Goal: Task Accomplishment & Management: Manage account settings

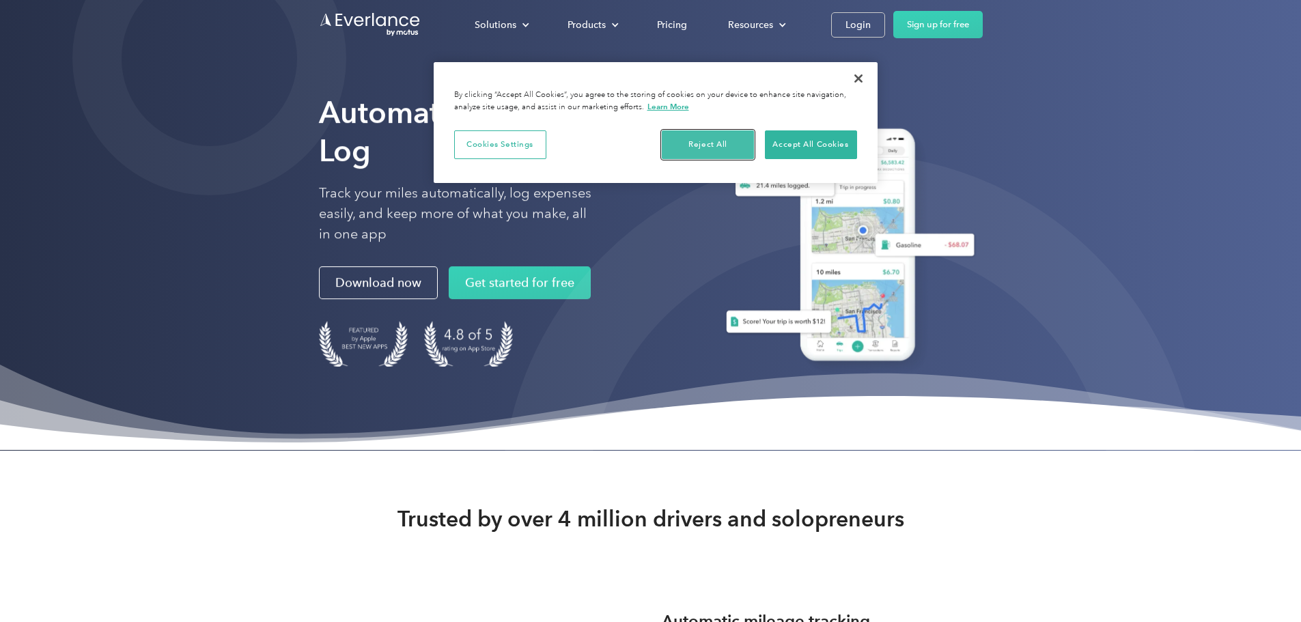
click at [708, 143] on button "Reject All" at bounding box center [708, 144] width 92 height 29
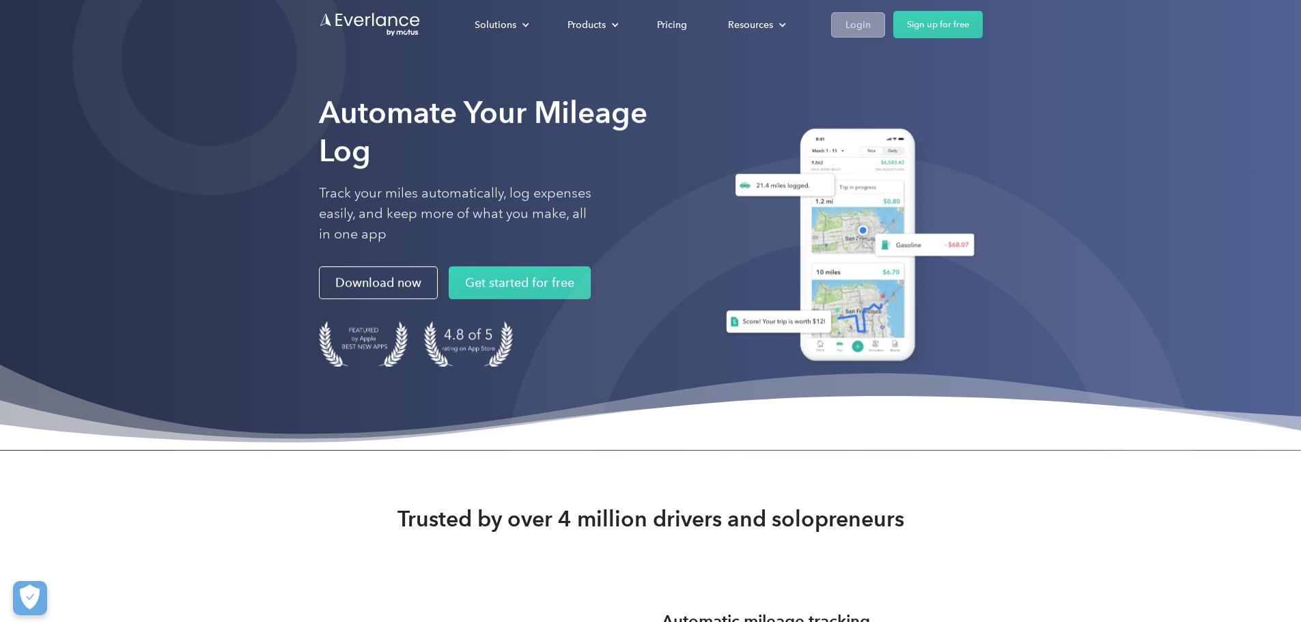
click at [885, 27] on link "Login" at bounding box center [858, 24] width 54 height 25
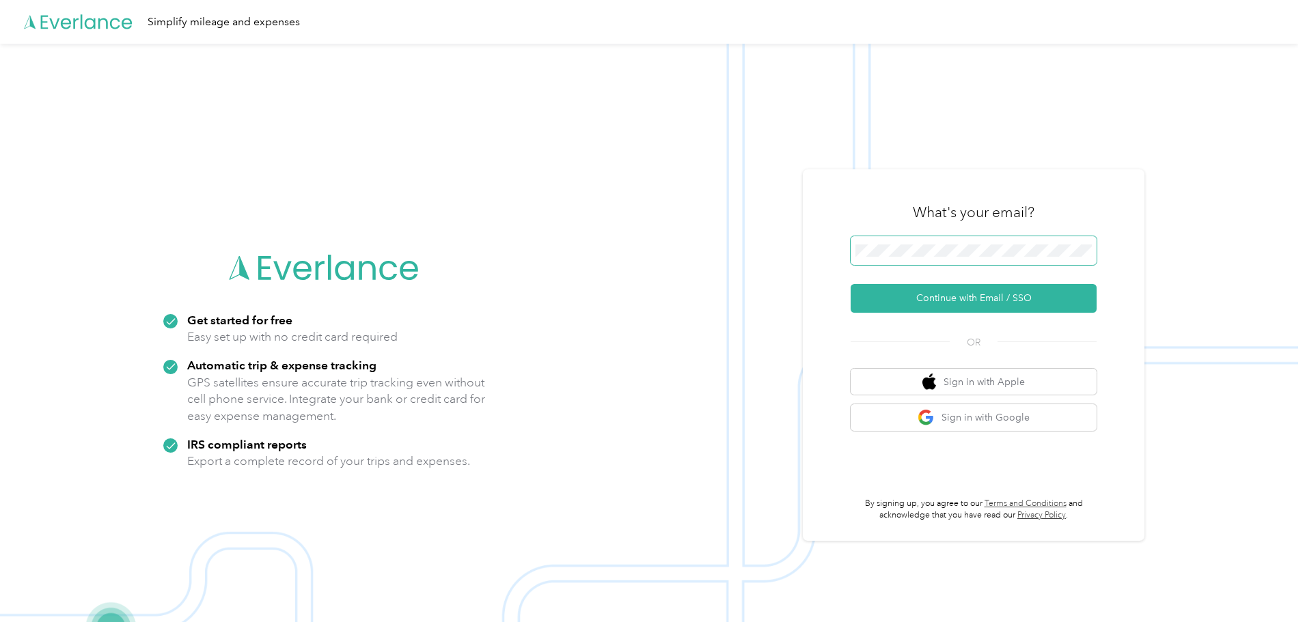
click at [851, 284] on button "Continue with Email / SSO" at bounding box center [974, 298] width 246 height 29
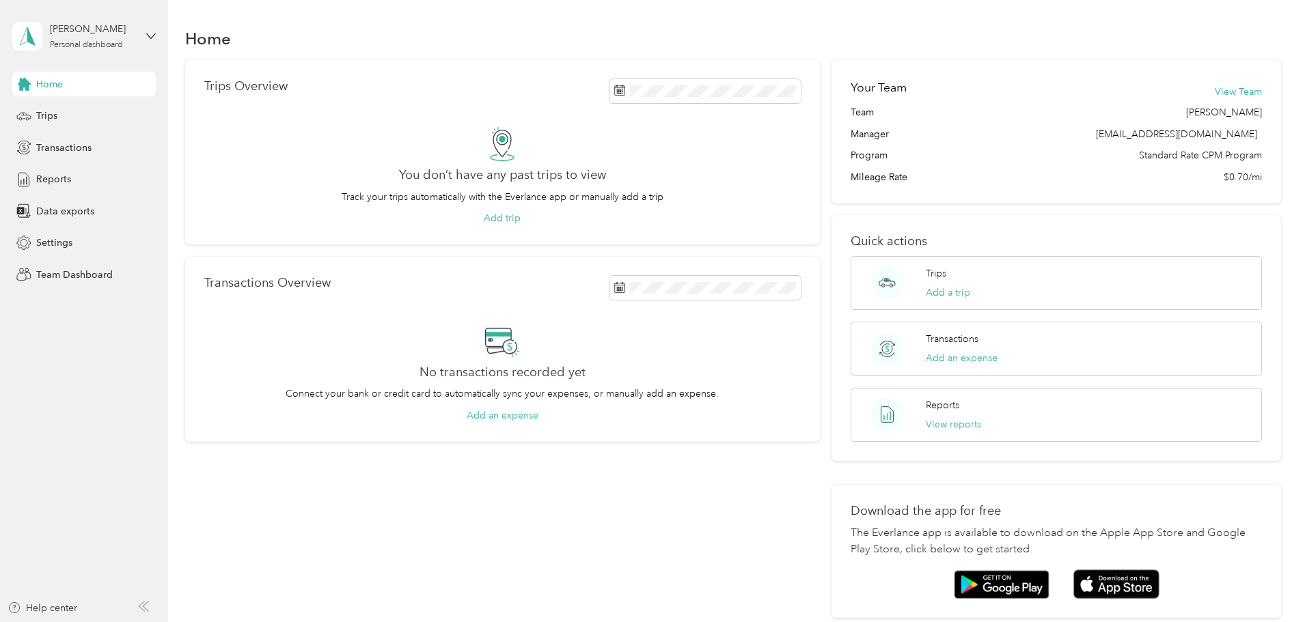
click at [218, 299] on div "Trips Overview You don’t have any past trips to view Track your trips automatic…" at bounding box center [733, 339] width 1096 height 558
click at [142, 33] on div "[PERSON_NAME] Personal dashboard" at bounding box center [83, 36] width 143 height 48
click at [74, 111] on div "Team dashboard" at bounding box center [61, 112] width 73 height 14
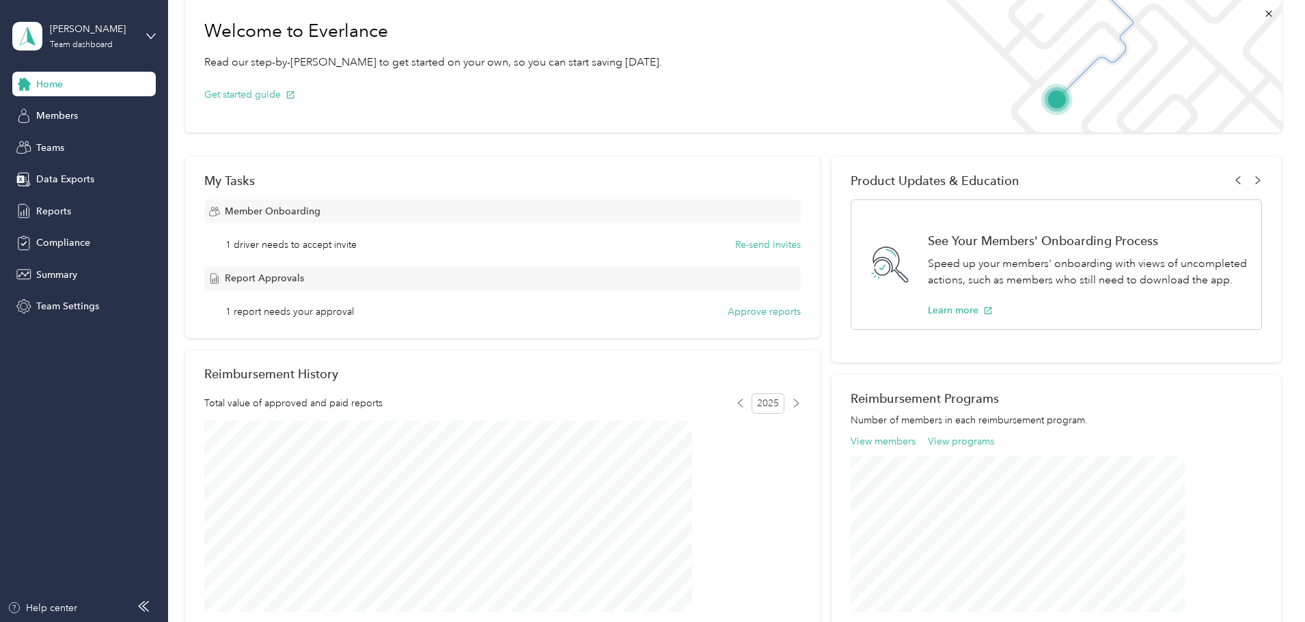
scroll to position [137, 0]
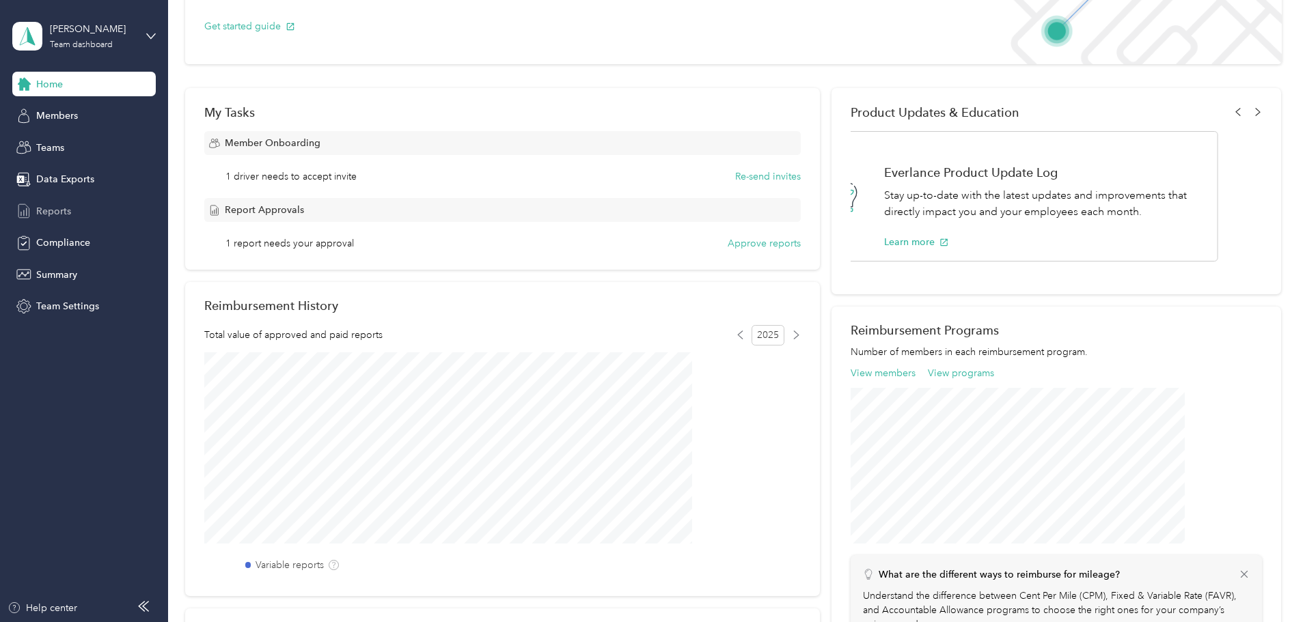
click at [45, 211] on span "Reports" at bounding box center [53, 211] width 35 height 14
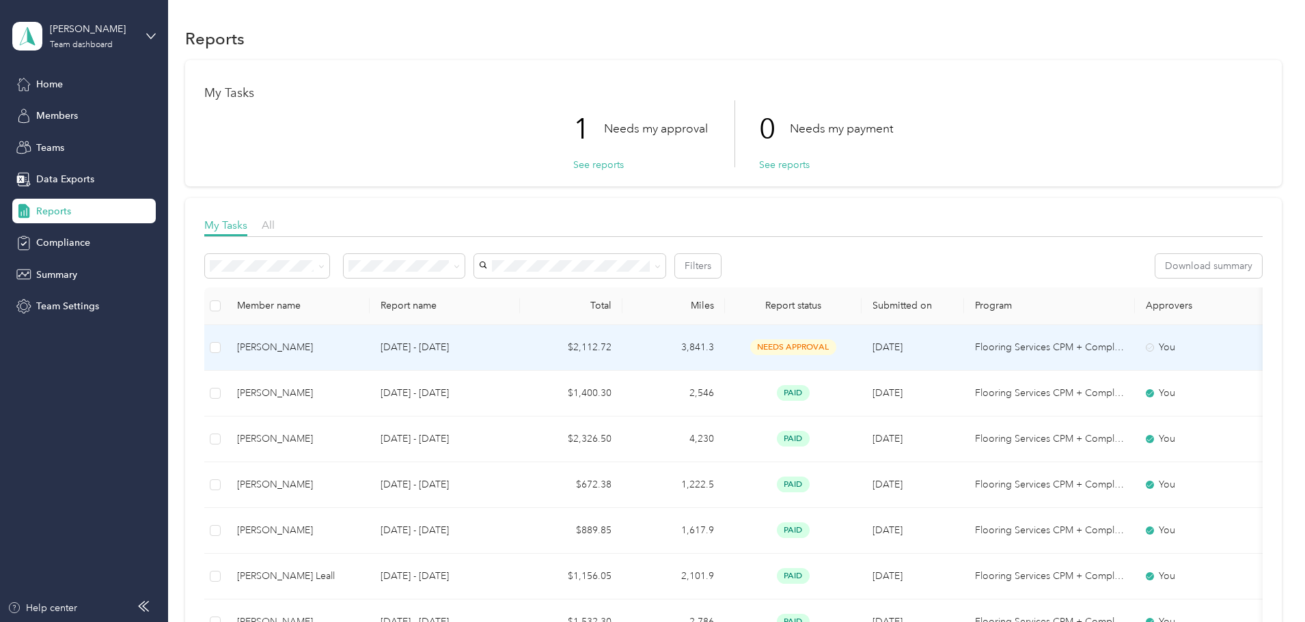
click at [355, 348] on div "[PERSON_NAME]" at bounding box center [298, 347] width 122 height 15
